Goal: Check status: Check status

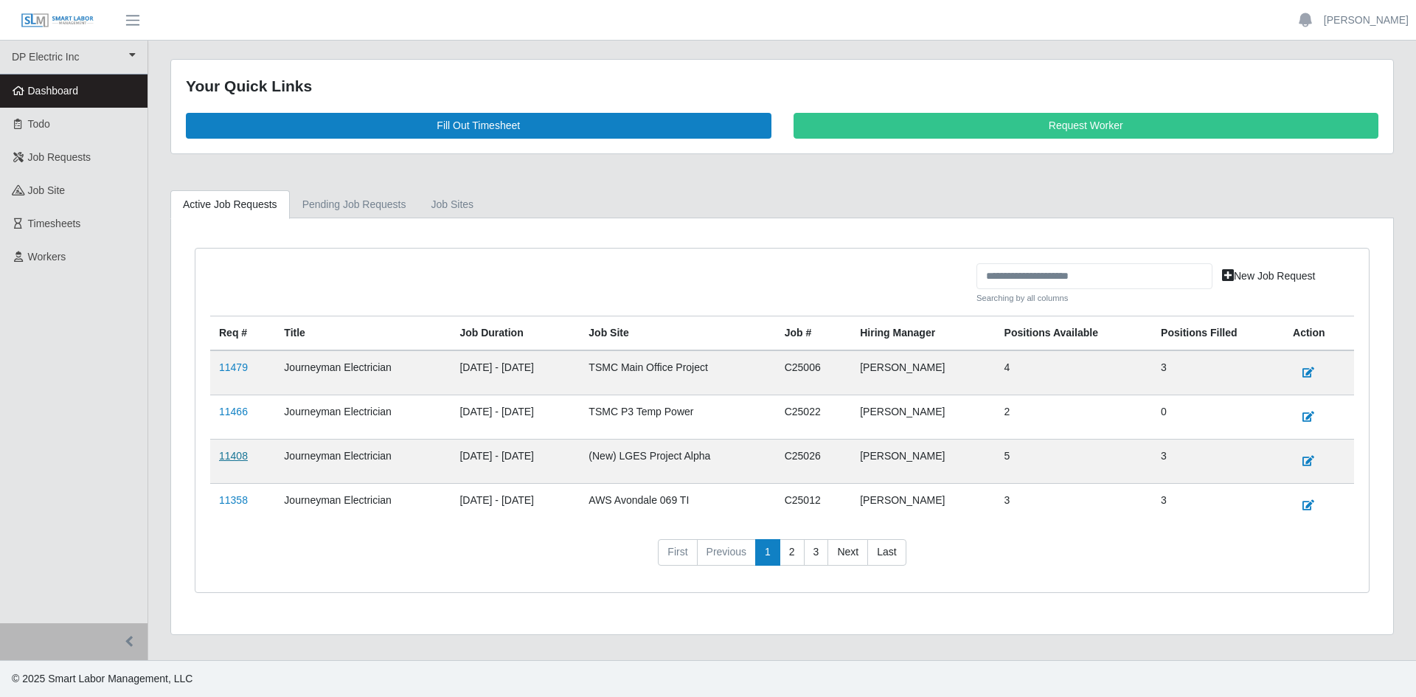
click at [227, 455] on link "11408" at bounding box center [233, 456] width 29 height 12
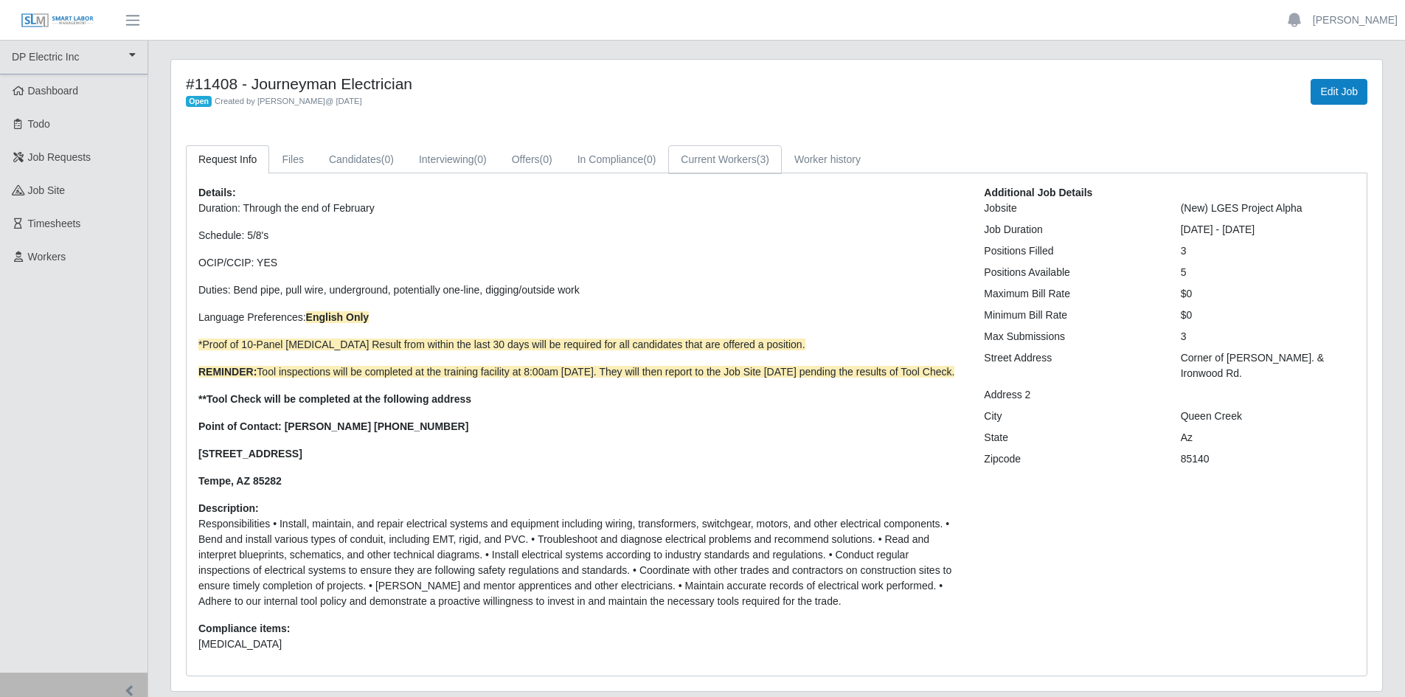
click at [729, 163] on link "Current Workers (3)" at bounding box center [725, 159] width 114 height 29
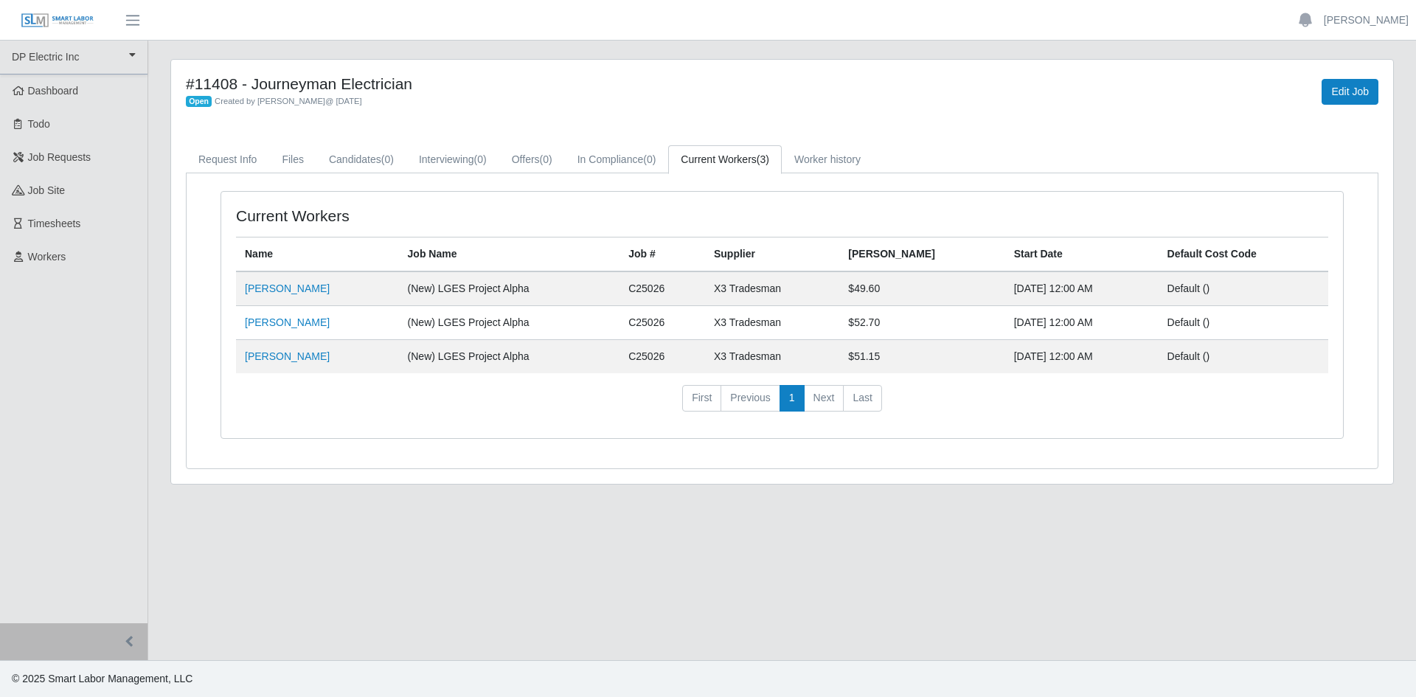
click at [285, 364] on td "Michael Balderama" at bounding box center [317, 357] width 163 height 34
click at [292, 358] on link "Michael Balderama" at bounding box center [287, 356] width 85 height 12
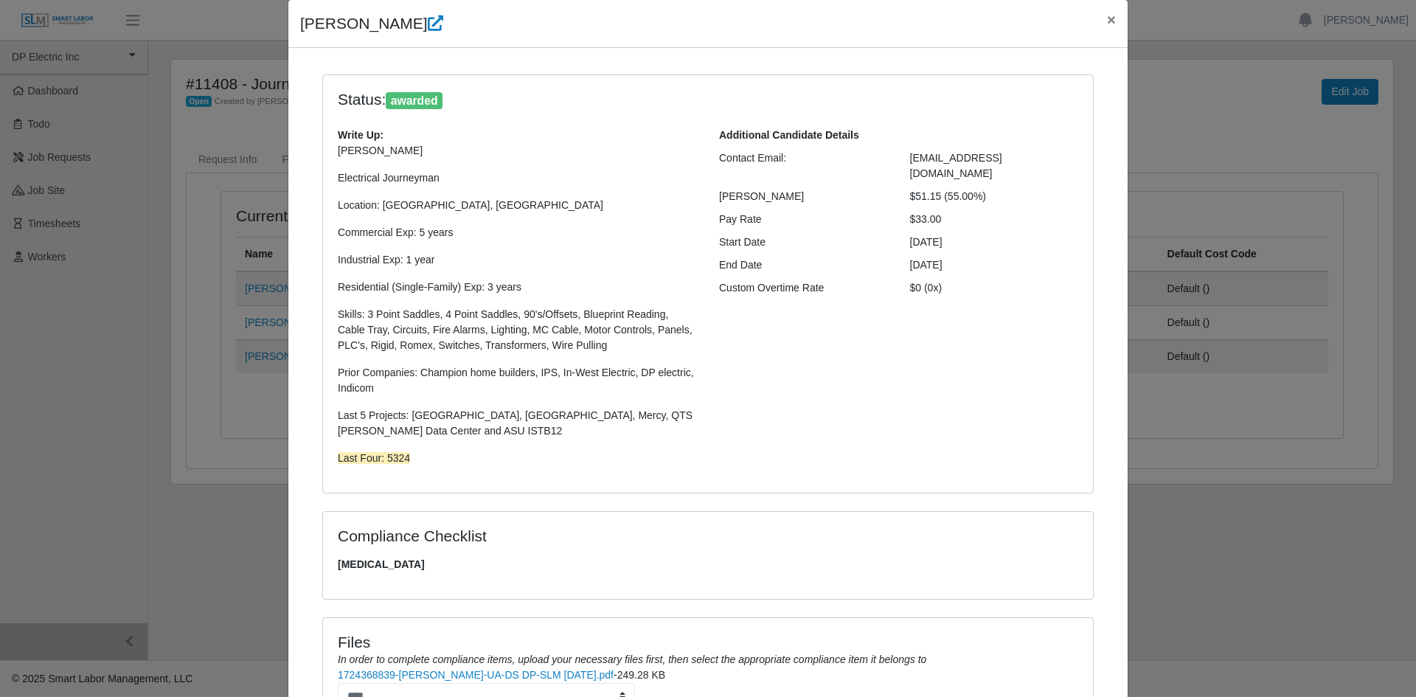
scroll to position [51, 0]
click at [1107, 22] on span "×" at bounding box center [1111, 21] width 9 height 17
